Goal: Task Accomplishment & Management: Complete application form

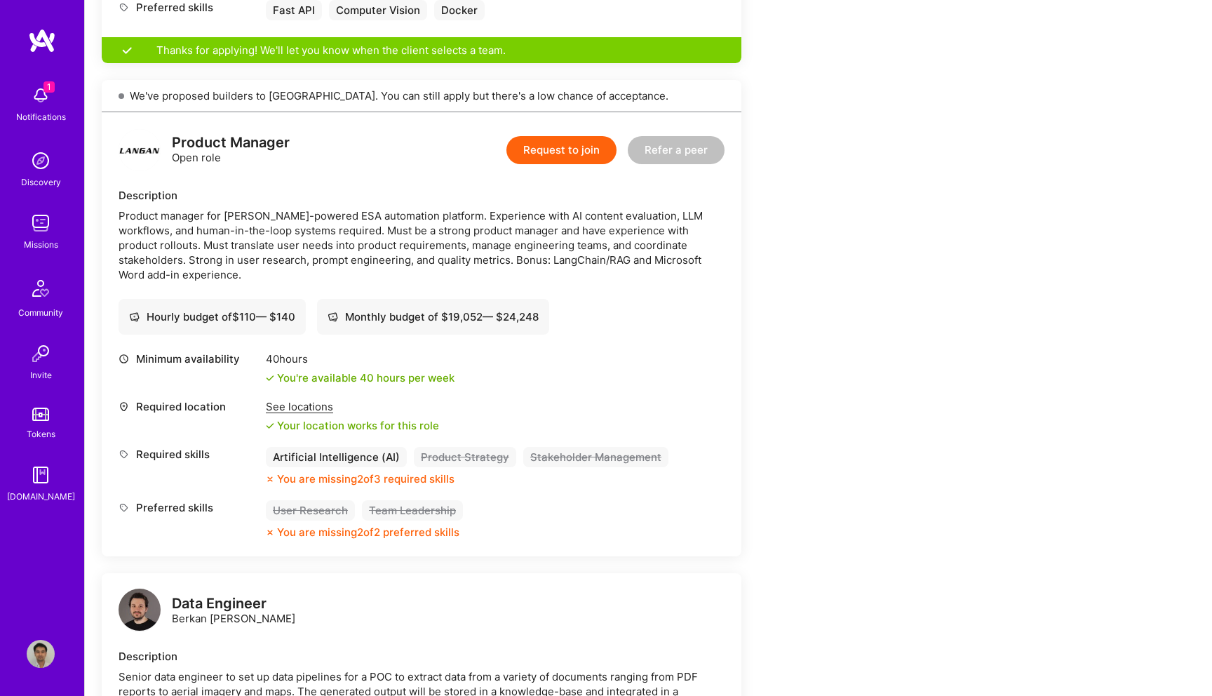
scroll to position [1254, 0]
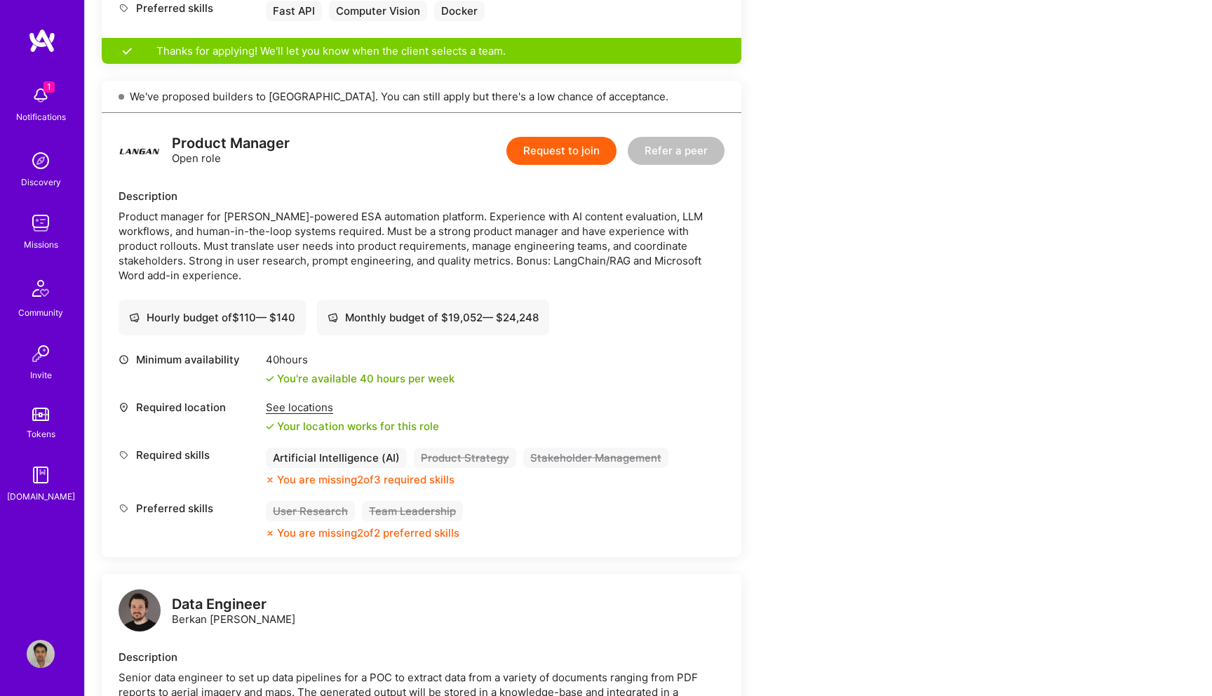
click at [53, 91] on span "1" at bounding box center [48, 86] width 11 height 11
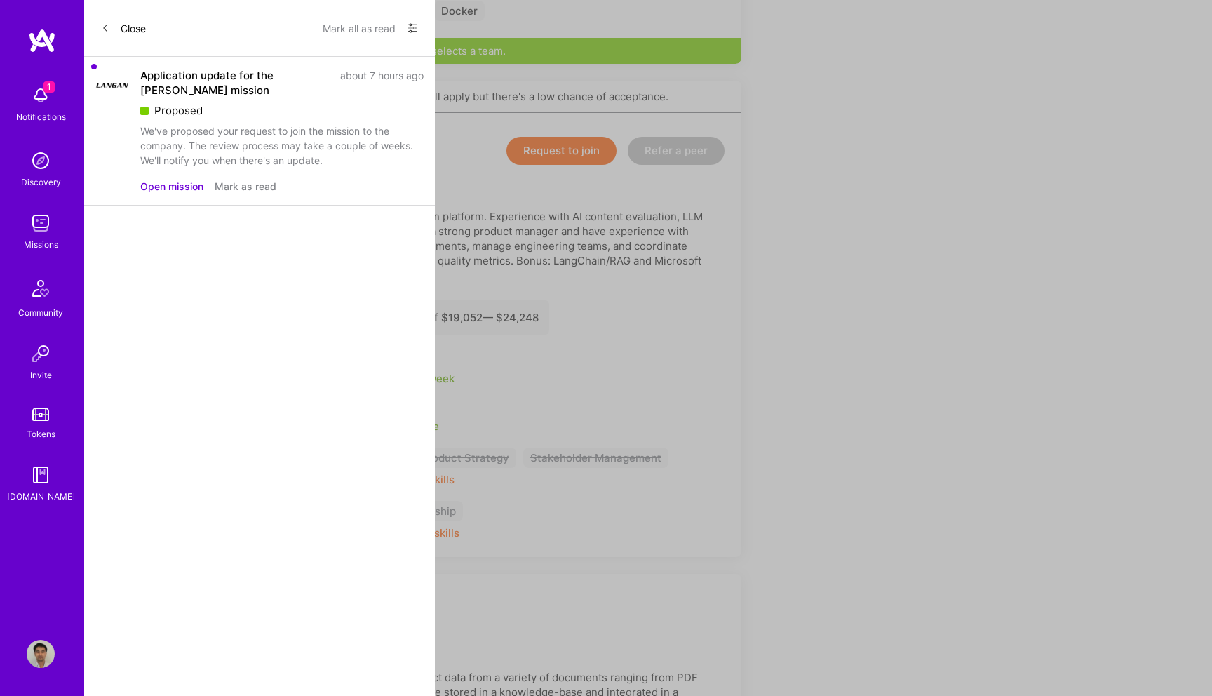
click at [213, 126] on div "We've proposed your request to join the mission to the company. The review proc…" at bounding box center [281, 145] width 283 height 44
click at [188, 190] on button "Open mission" at bounding box center [171, 186] width 63 height 15
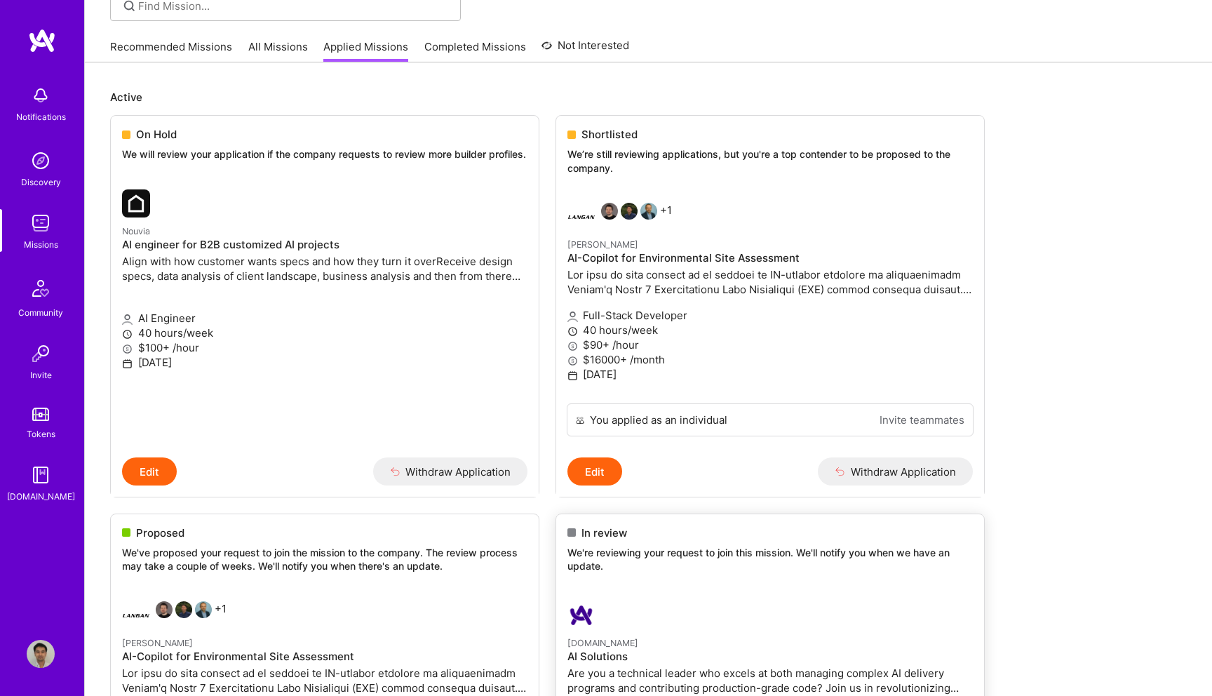
scroll to position [107, 0]
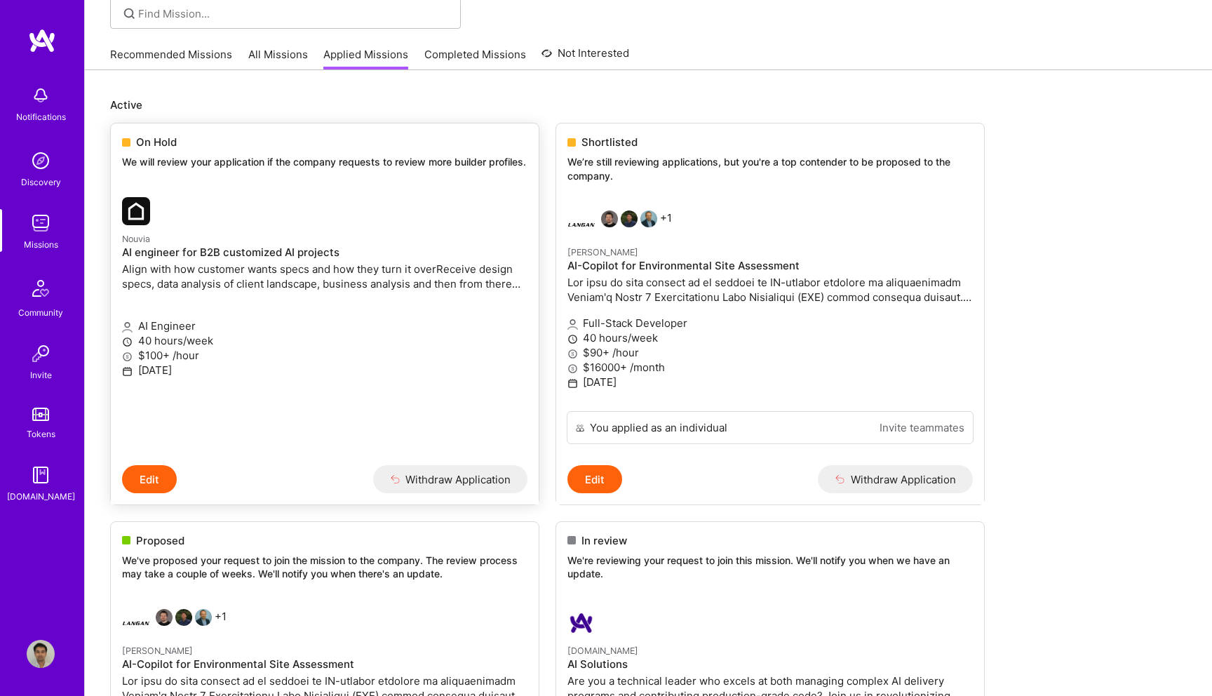
click at [476, 276] on p "Align with how customer wants specs and how they turn it overReceive design spe…" at bounding box center [324, 276] width 405 height 29
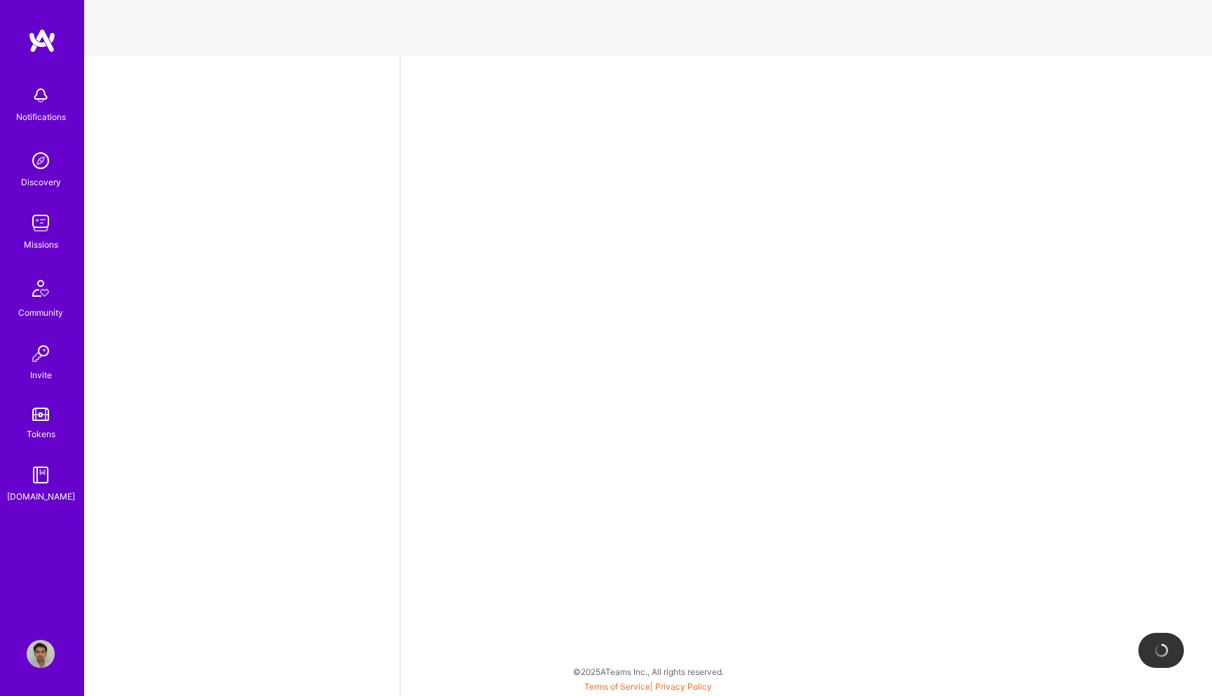
select select "US"
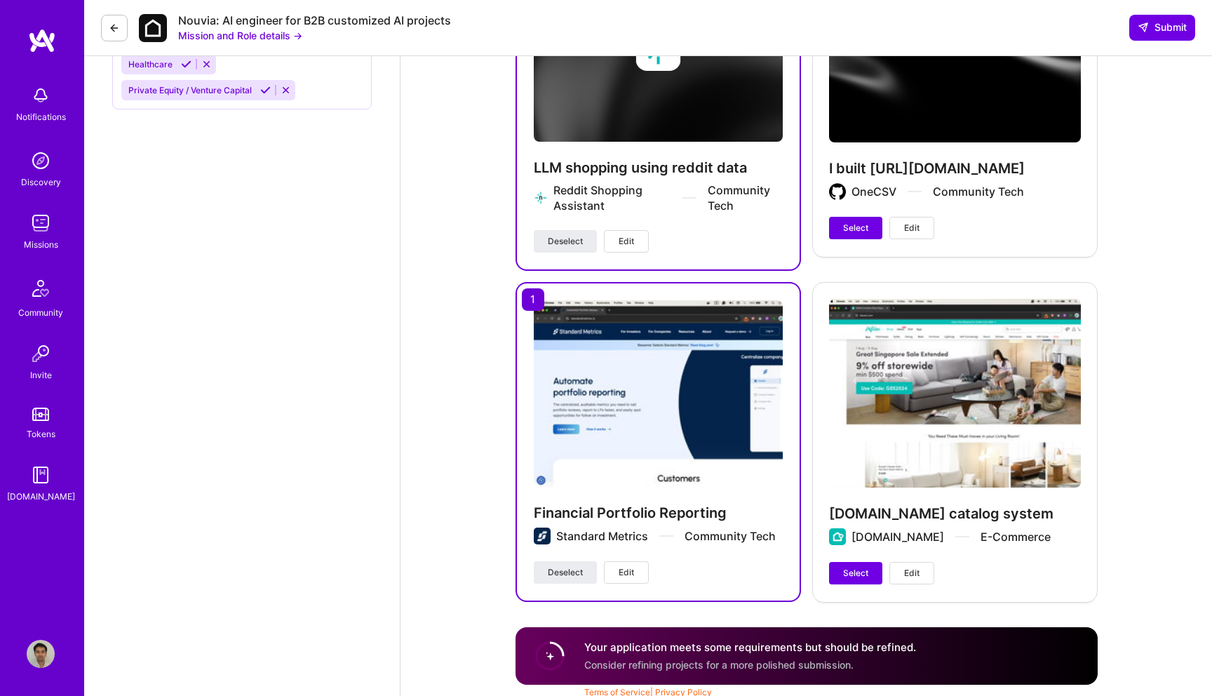
scroll to position [1685, 0]
